Goal: Information Seeking & Learning: Compare options

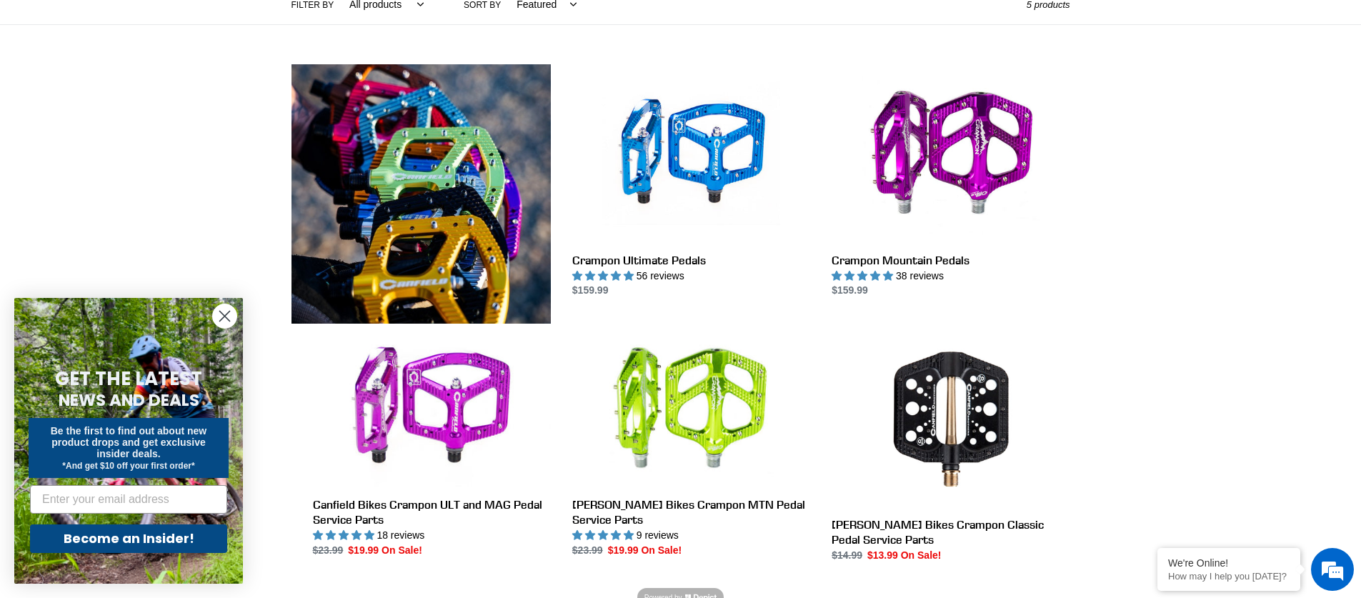
scroll to position [357, 0]
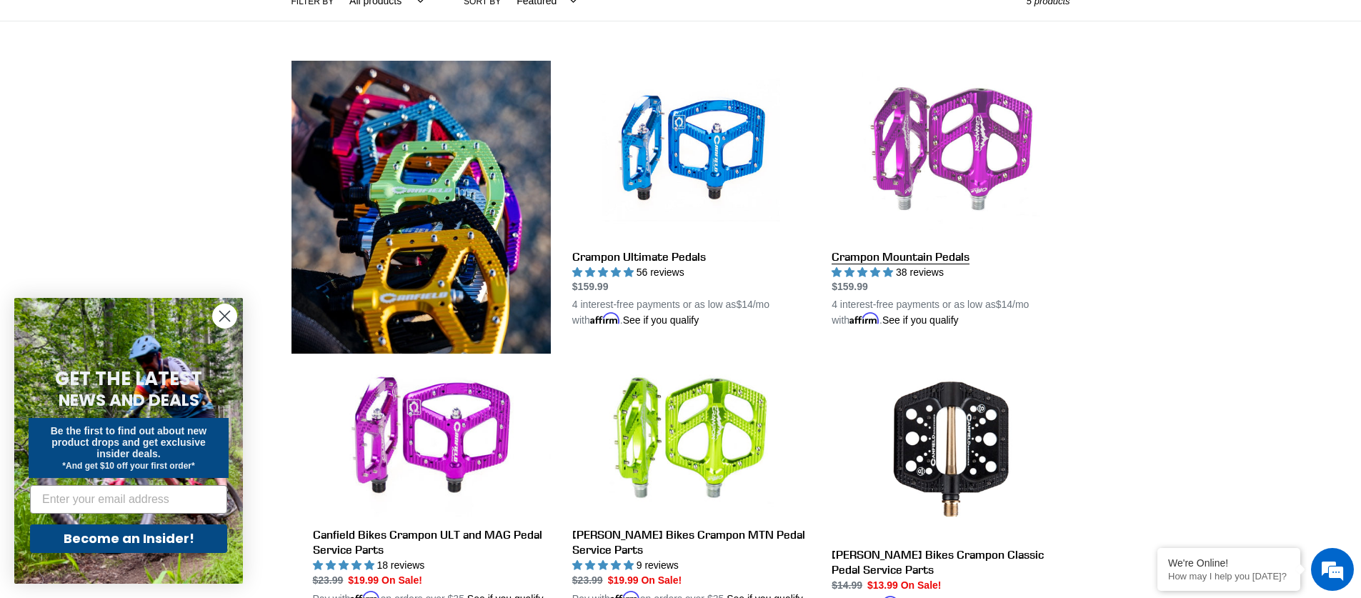
click at [947, 141] on link "Crampon Mountain Pedals" at bounding box center [951, 195] width 238 height 268
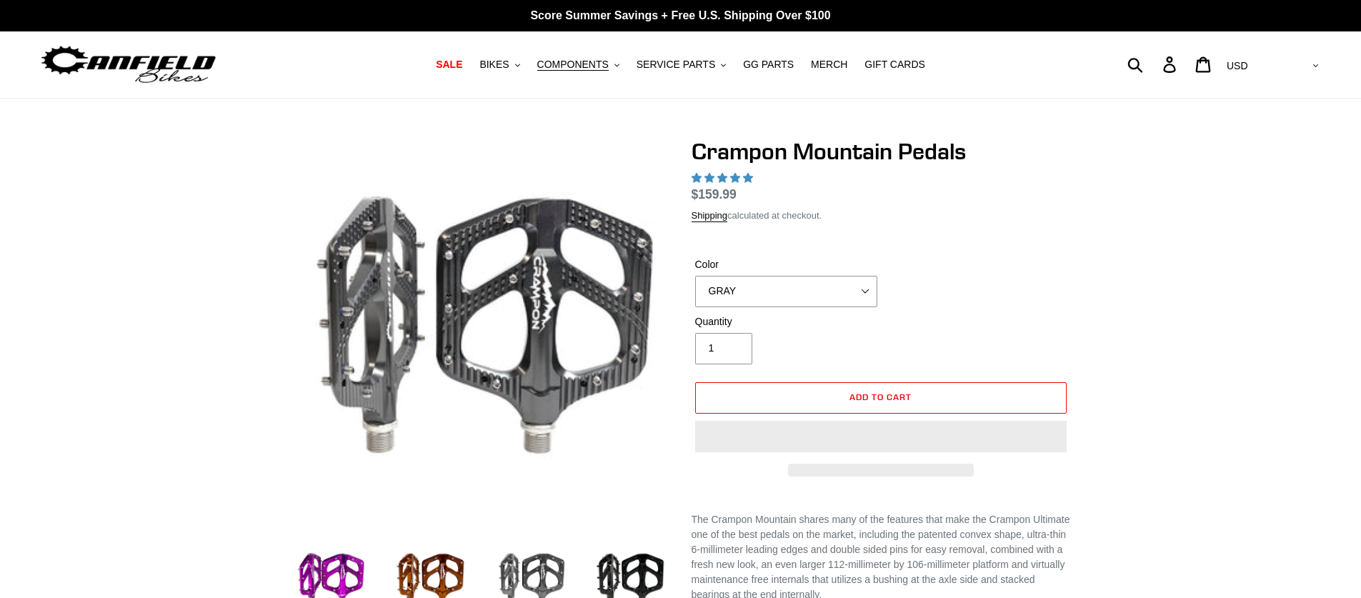
select select "highest-rating"
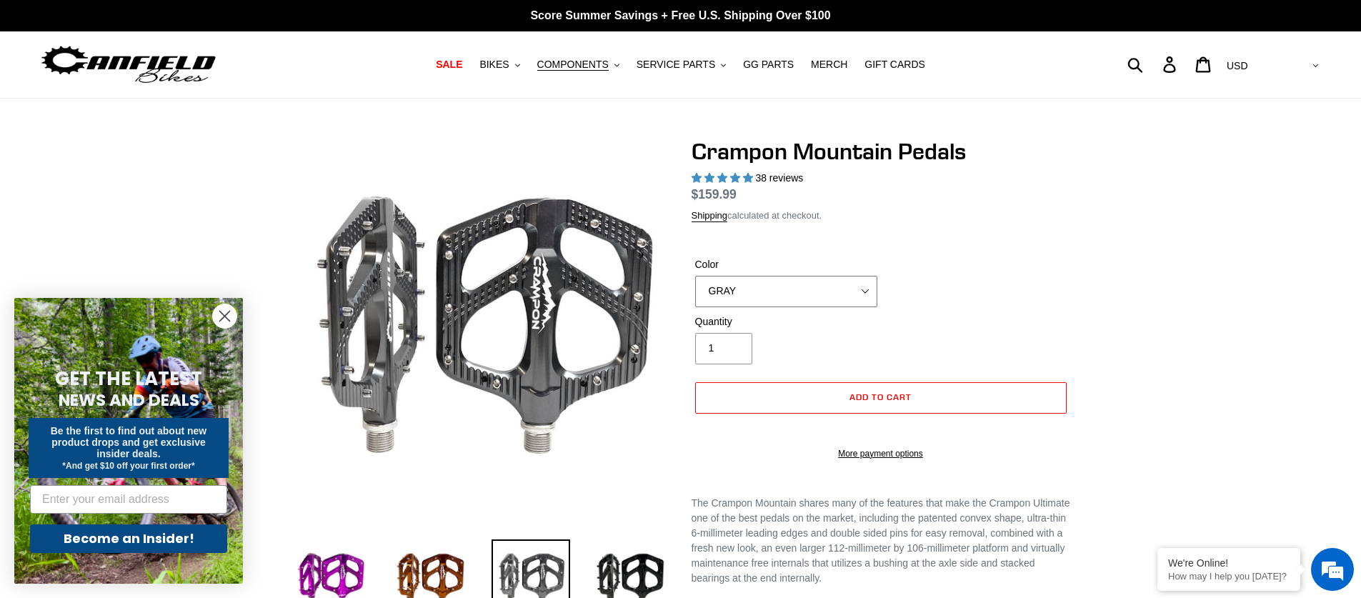
click at [854, 293] on select "GRAY BLACK STEALTH - Sold out POLISHED RED BLUE BAJA GOLD ORANGE PNW GREEN GOLD…" at bounding box center [786, 291] width 182 height 31
click at [1140, 241] on div at bounding box center [680, 511] width 1361 height 746
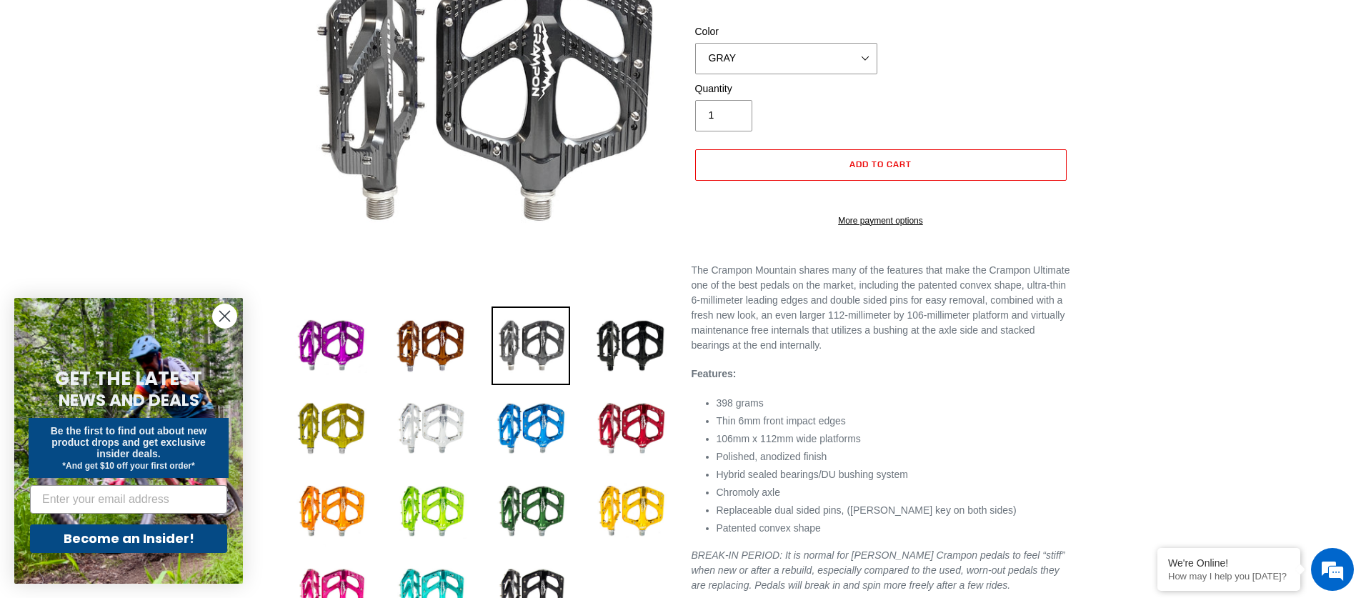
scroll to position [286, 0]
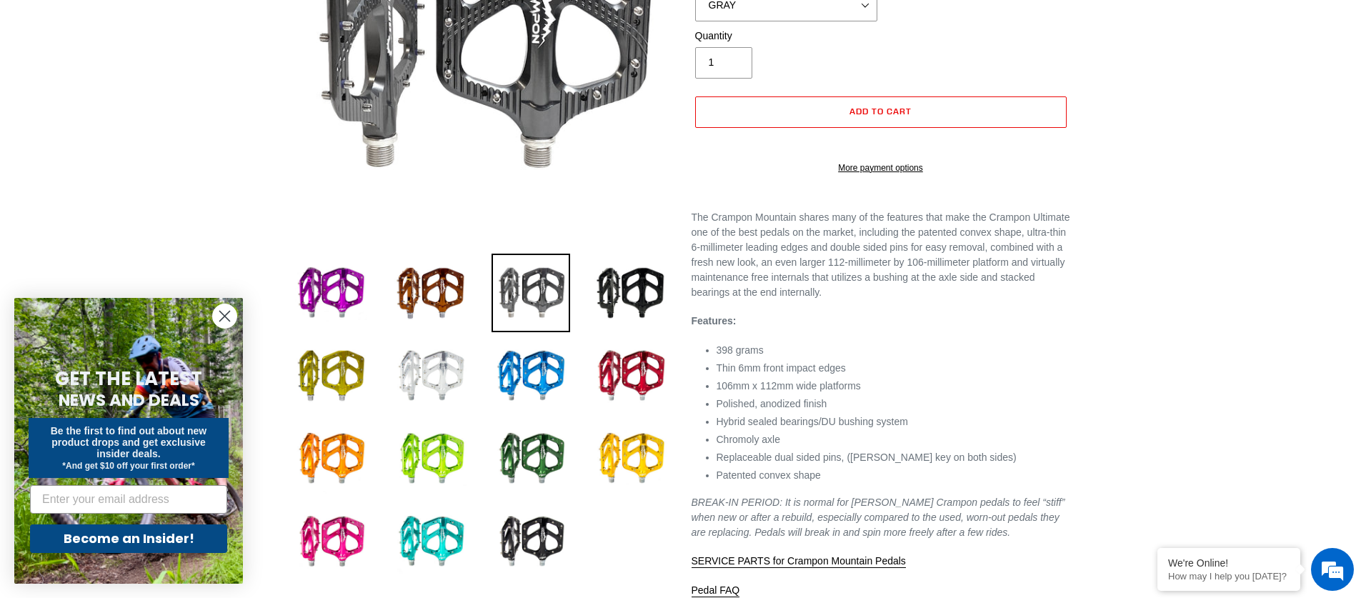
drag, startPoint x: 1108, startPoint y: 252, endPoint x: 1096, endPoint y: 253, distance: 12.2
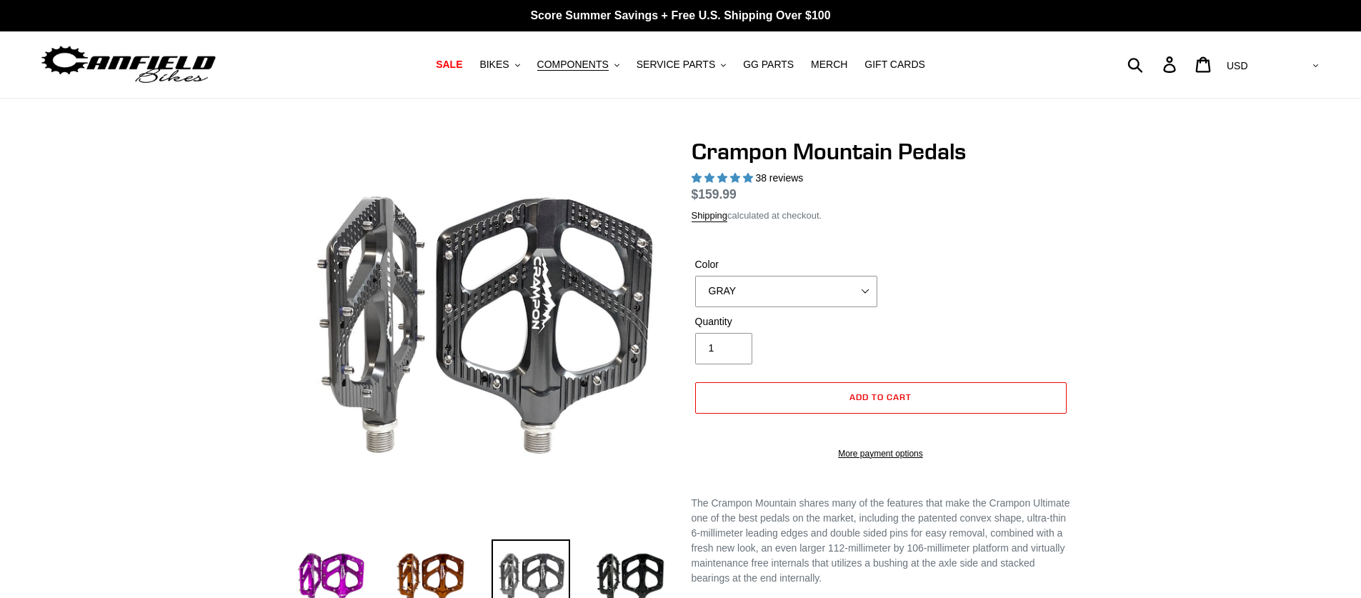
select select "highest-rating"
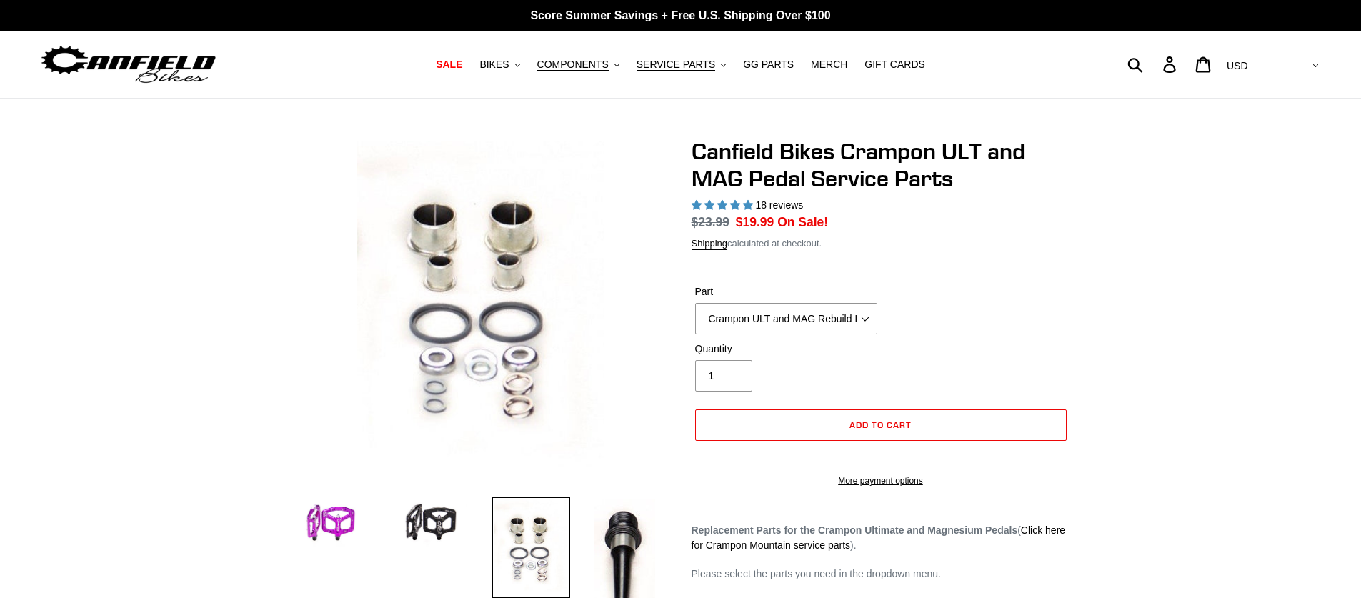
select select "highest-rating"
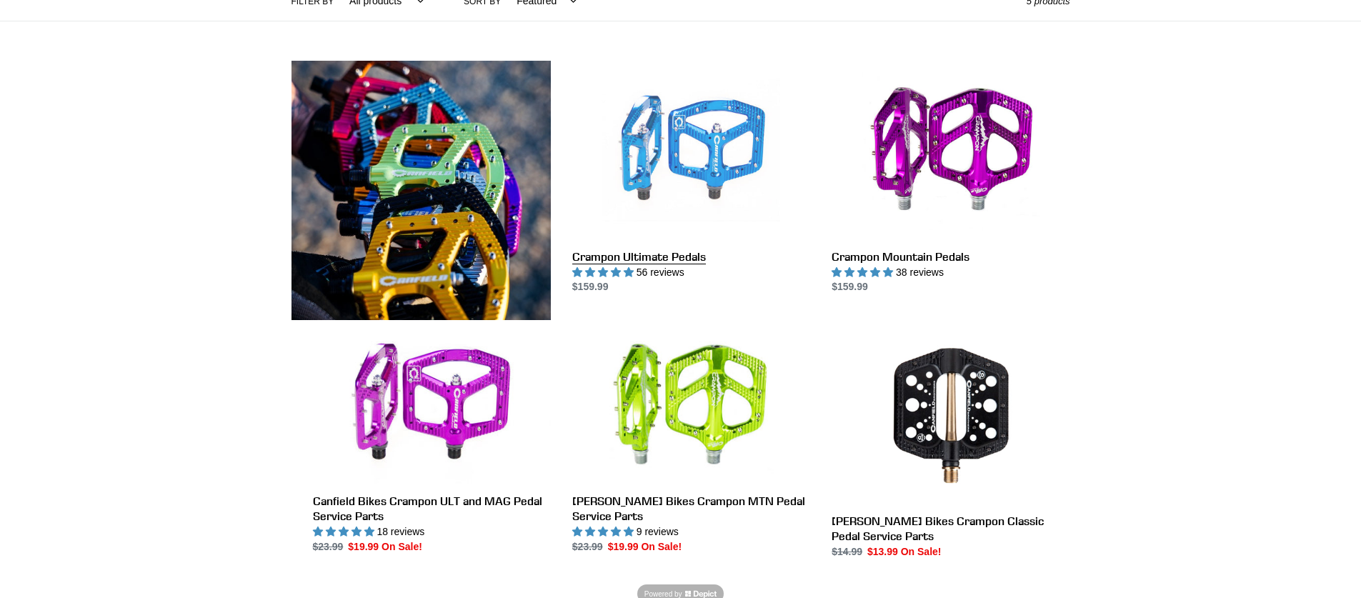
click at [664, 179] on link "Crampon Ultimate Pedals" at bounding box center [691, 178] width 238 height 234
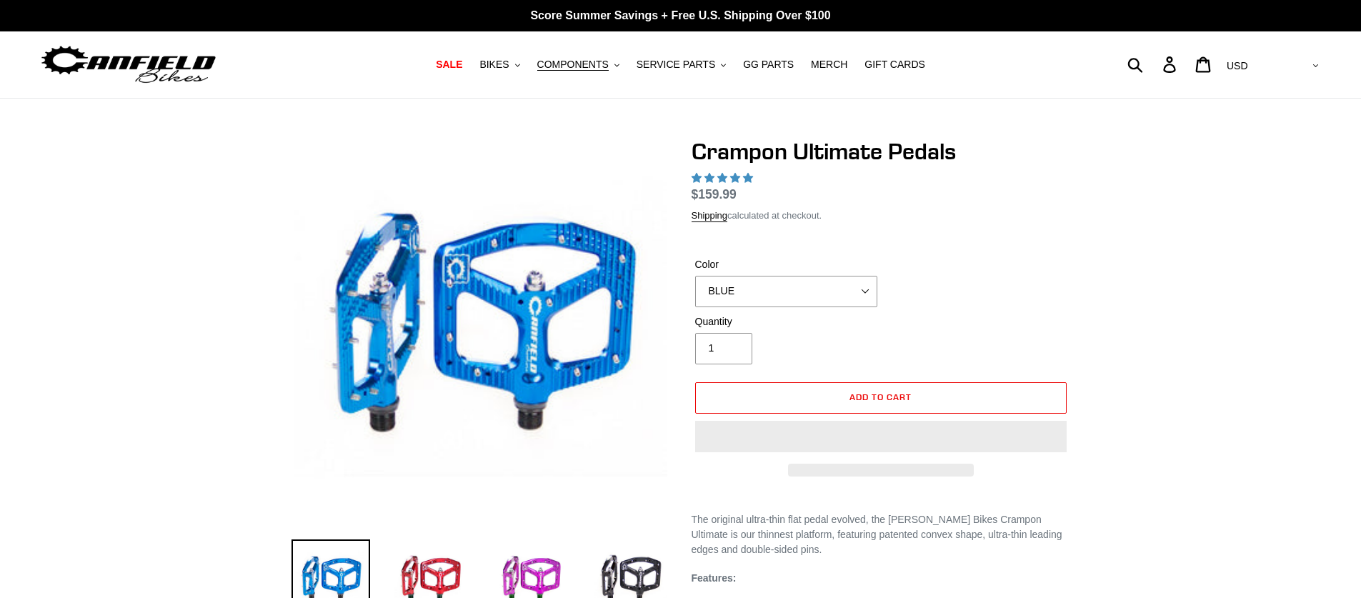
select select "highest-rating"
